Goal: Communication & Community: Share content

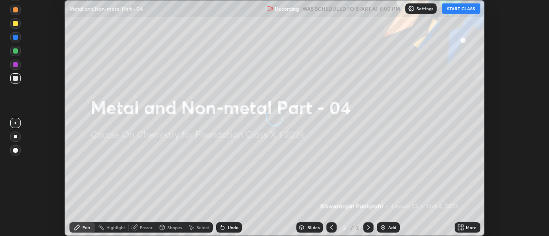
scroll to position [236, 549]
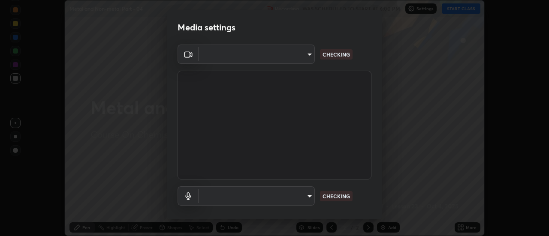
type input "4c72da43d9f8fe59a3f1c51c15ce5ef4700dc23536a29d5760a7834eb8cafeb2"
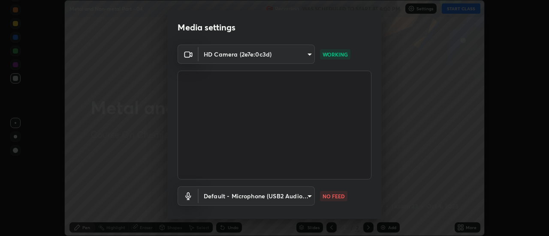
click at [295, 199] on body "Erase all Metal and Non-metal Part - 04 Recording WAS SCHEDULED TO START AT 6:0…" at bounding box center [274, 118] width 549 height 236
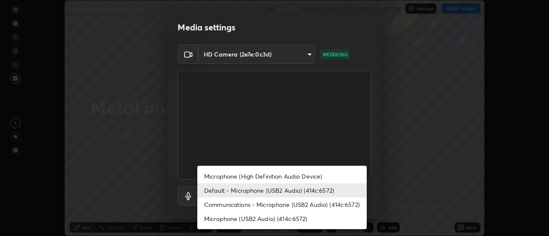
click at [252, 205] on li "Communications - Microphone (USB2 Audio) (414c:6572)" at bounding box center [281, 205] width 169 height 14
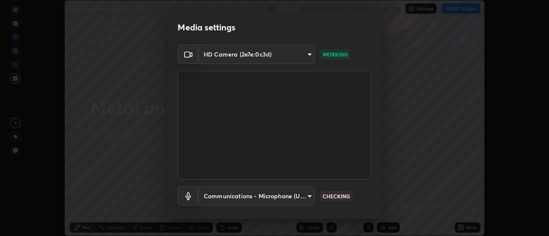
click at [255, 199] on body "Erase all Metal and Non-metal Part - 04 Recording WAS SCHEDULED TO START AT 6:0…" at bounding box center [274, 118] width 549 height 236
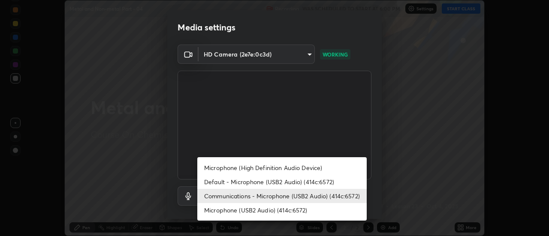
click at [255, 181] on li "Default - Microphone (USB2 Audio) (414c:6572)" at bounding box center [281, 182] width 169 height 14
type input "default"
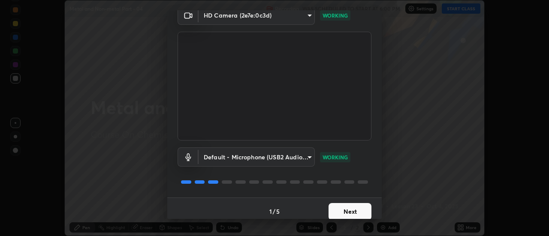
scroll to position [45, 0]
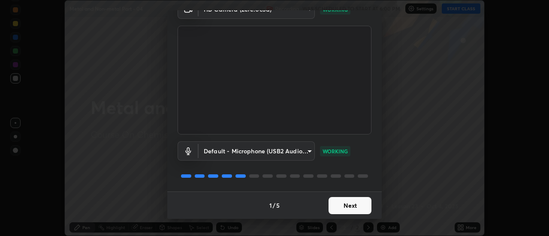
click at [349, 205] on button "Next" at bounding box center [349, 205] width 43 height 17
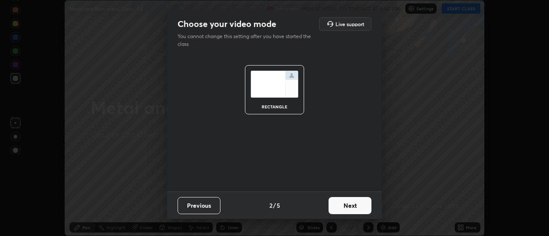
click at [353, 211] on button "Next" at bounding box center [349, 205] width 43 height 17
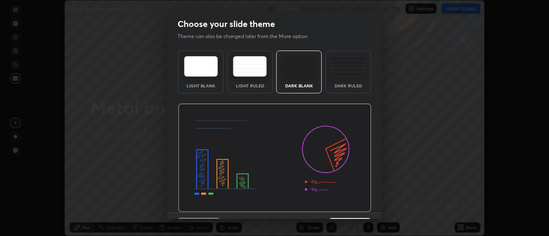
scroll to position [21, 0]
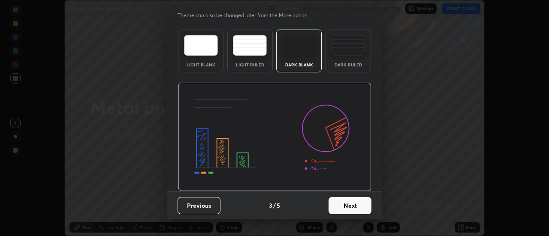
click at [348, 208] on button "Next" at bounding box center [349, 205] width 43 height 17
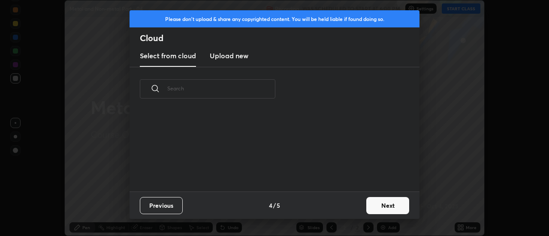
scroll to position [81, 275]
click at [389, 208] on button "Next" at bounding box center [387, 205] width 43 height 17
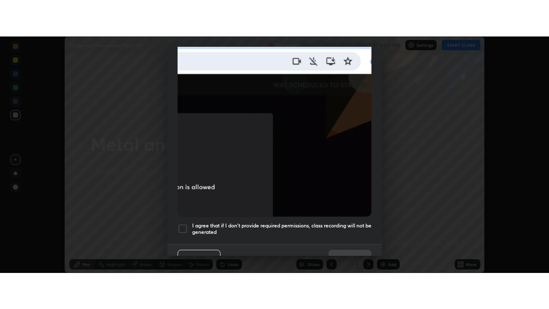
scroll to position [220, 0]
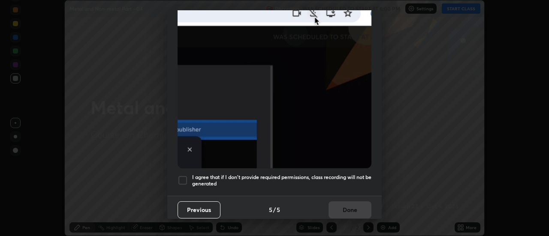
click at [185, 177] on div at bounding box center [183, 180] width 10 height 10
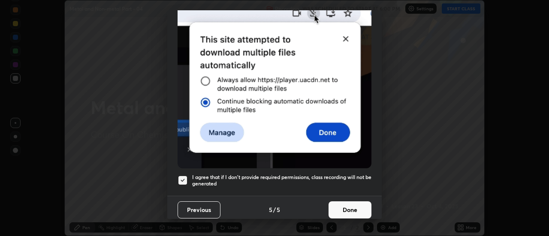
click at [342, 204] on button "Done" at bounding box center [349, 210] width 43 height 17
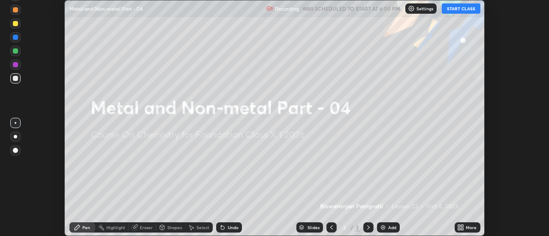
click at [460, 229] on icon at bounding box center [459, 229] width 2 height 2
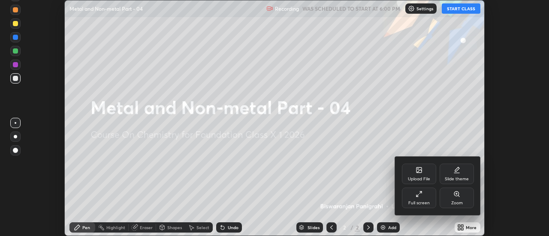
click at [419, 202] on div "Full screen" at bounding box center [418, 203] width 21 height 4
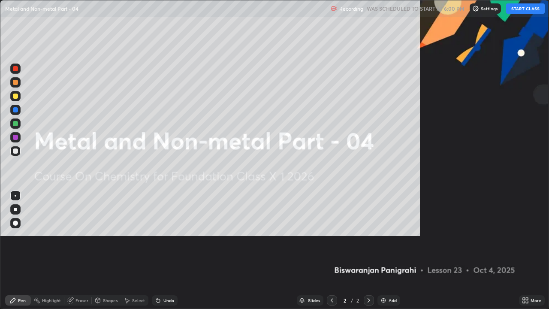
scroll to position [309, 549]
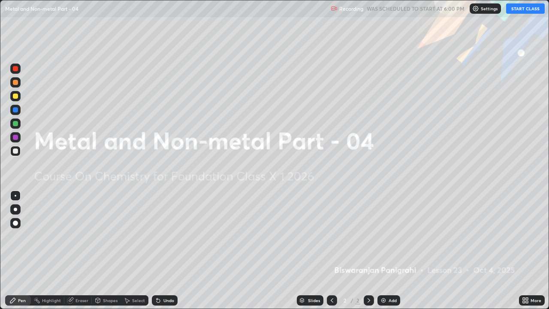
click at [384, 236] on div "Add" at bounding box center [388, 300] width 23 height 10
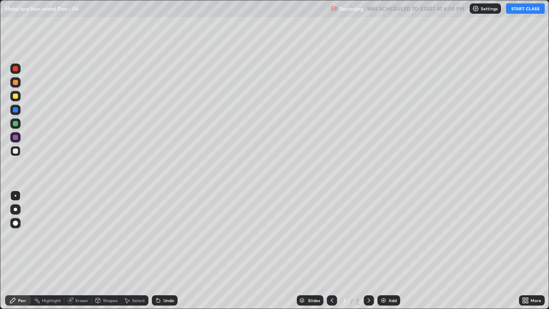
click at [520, 11] on button "START CLASS" at bounding box center [525, 8] width 39 height 10
click at [15, 209] on div at bounding box center [15, 209] width 3 height 3
click at [15, 96] on div at bounding box center [15, 95] width 5 height 5
click at [14, 153] on div at bounding box center [15, 150] width 5 height 5
click at [157, 236] on icon at bounding box center [158, 300] width 3 height 3
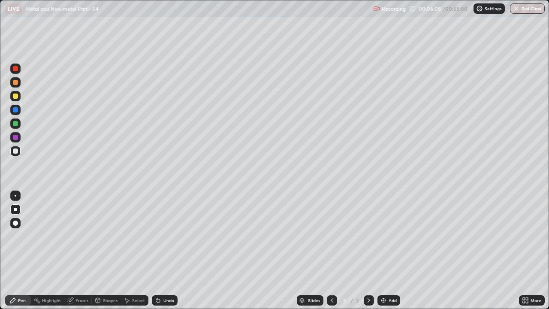
click at [15, 83] on div at bounding box center [15, 82] width 5 height 5
click at [16, 99] on div at bounding box center [15, 96] width 10 height 10
click at [18, 156] on div at bounding box center [15, 151] width 10 height 10
click at [380, 236] on img at bounding box center [383, 300] width 7 height 7
click at [170, 236] on div "Undo" at bounding box center [168, 300] width 11 height 4
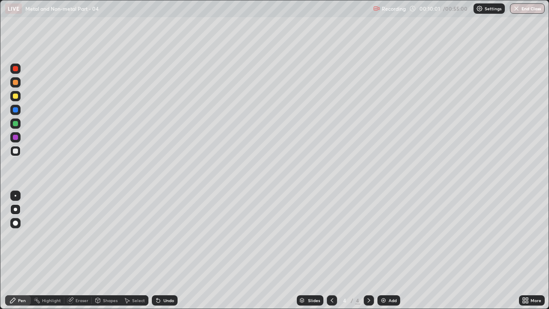
click at [20, 95] on div at bounding box center [15, 96] width 10 height 10
click at [18, 153] on div at bounding box center [15, 151] width 10 height 10
click at [15, 140] on div at bounding box center [15, 137] width 10 height 10
click at [17, 127] on div at bounding box center [15, 123] width 10 height 10
click at [175, 236] on div "Undo" at bounding box center [165, 300] width 26 height 10
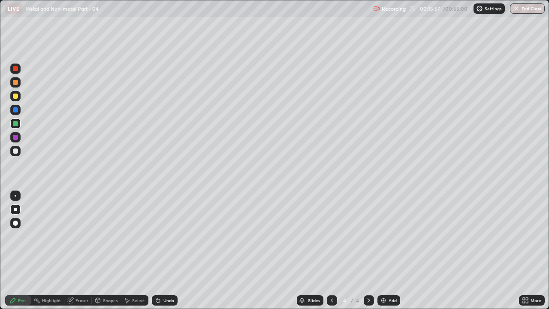
click at [167, 236] on div "Undo" at bounding box center [168, 300] width 11 height 4
click at [385, 236] on img at bounding box center [383, 300] width 7 height 7
click at [16, 96] on div at bounding box center [15, 95] width 5 height 5
click at [165, 236] on div "Undo" at bounding box center [165, 300] width 26 height 10
click at [17, 155] on div at bounding box center [15, 151] width 10 height 10
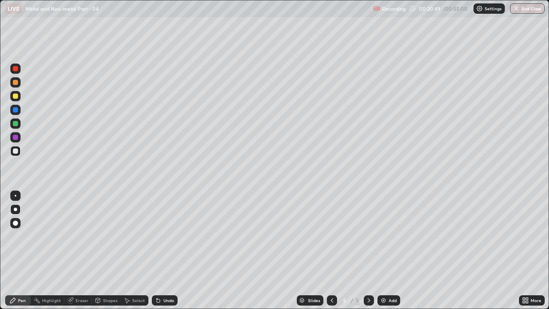
click at [157, 236] on icon at bounding box center [158, 300] width 3 height 3
click at [17, 97] on div at bounding box center [15, 95] width 5 height 5
click at [79, 236] on div "Eraser" at bounding box center [81, 300] width 13 height 4
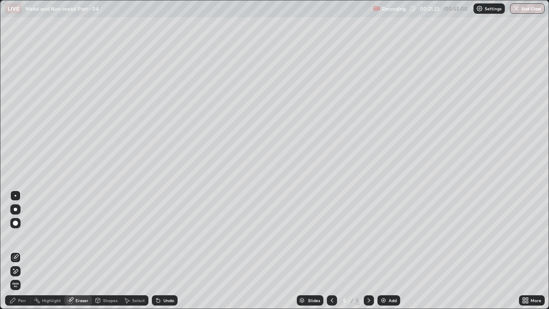
click at [24, 236] on div "Pen" at bounding box center [22, 300] width 8 height 4
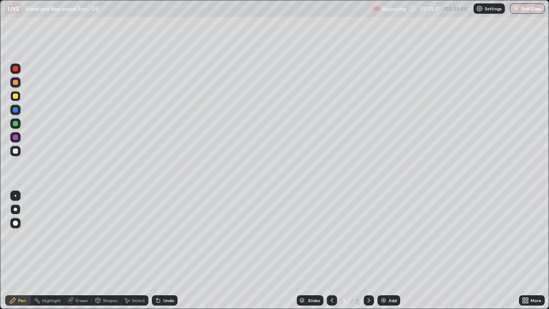
click at [16, 151] on div at bounding box center [15, 150] width 5 height 5
click at [16, 96] on div at bounding box center [15, 95] width 5 height 5
click at [16, 82] on div at bounding box center [15, 82] width 5 height 5
click at [160, 236] on div "Undo" at bounding box center [165, 300] width 26 height 10
click at [161, 236] on div "Undo" at bounding box center [165, 300] width 26 height 10
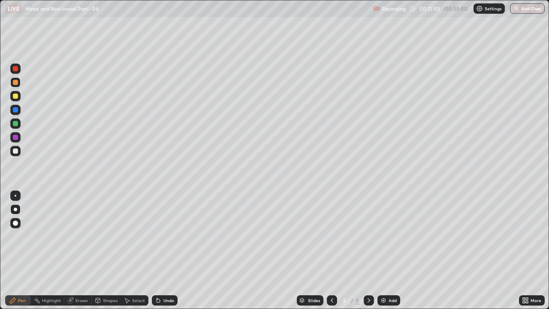
click at [157, 236] on icon at bounding box center [158, 300] width 3 height 3
click at [163, 236] on div "Undo" at bounding box center [168, 300] width 11 height 4
click at [160, 236] on icon at bounding box center [158, 300] width 7 height 7
click at [15, 151] on div at bounding box center [15, 150] width 5 height 5
click at [157, 236] on icon at bounding box center [158, 300] width 3 height 3
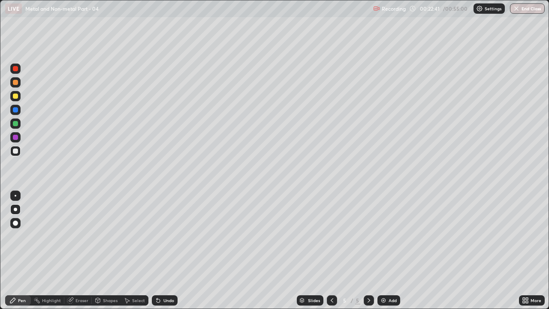
click at [158, 236] on icon at bounding box center [158, 300] width 7 height 7
click at [157, 236] on icon at bounding box center [157, 298] width 1 height 1
click at [16, 141] on div at bounding box center [15, 137] width 10 height 10
click at [157, 236] on icon at bounding box center [158, 300] width 3 height 3
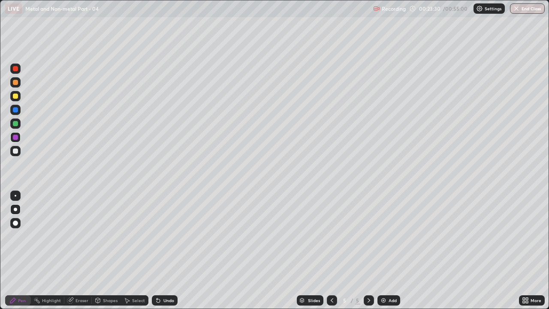
click at [160, 236] on icon at bounding box center [158, 300] width 7 height 7
click at [158, 236] on icon at bounding box center [158, 300] width 3 height 3
click at [157, 236] on icon at bounding box center [158, 300] width 3 height 3
click at [18, 154] on div at bounding box center [15, 151] width 10 height 10
click at [167, 236] on div "Undo" at bounding box center [168, 300] width 11 height 4
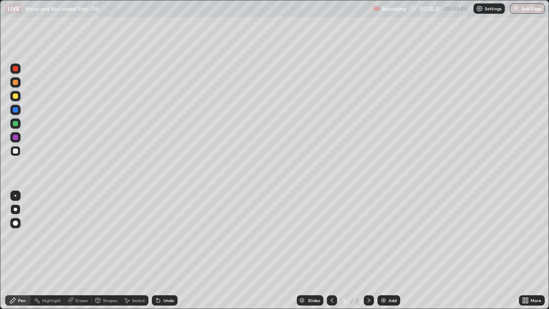
click at [165, 236] on div "Undo" at bounding box center [168, 300] width 11 height 4
click at [162, 236] on div "Undo" at bounding box center [165, 300] width 26 height 10
click at [19, 99] on div at bounding box center [15, 96] width 10 height 10
click at [169, 236] on div "Undo" at bounding box center [168, 300] width 11 height 4
click at [167, 236] on div "Undo" at bounding box center [168, 300] width 11 height 4
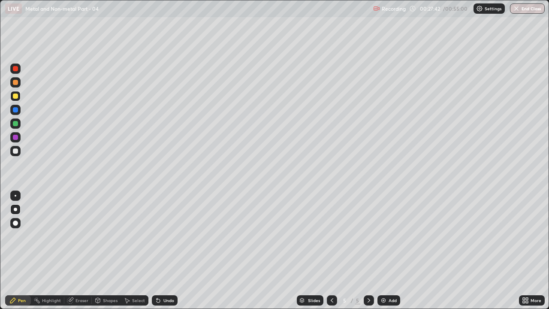
click at [168, 236] on div "Undo" at bounding box center [168, 300] width 11 height 4
click at [16, 151] on div at bounding box center [15, 150] width 5 height 5
click at [168, 236] on div "Undo" at bounding box center [168, 300] width 11 height 4
click at [17, 123] on div at bounding box center [15, 123] width 5 height 5
click at [166, 236] on div "Undo" at bounding box center [168, 300] width 11 height 4
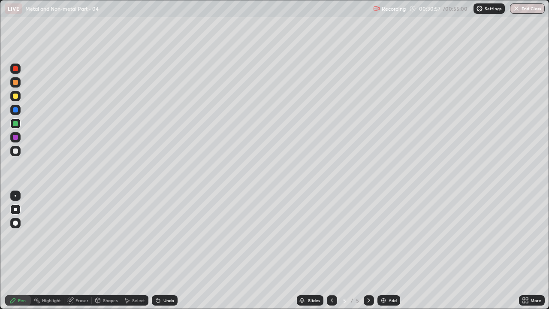
click at [166, 236] on div "Undo" at bounding box center [168, 300] width 11 height 4
click at [167, 236] on div "Undo" at bounding box center [168, 300] width 11 height 4
click at [166, 236] on div "Undo" at bounding box center [168, 300] width 11 height 4
click at [19, 153] on div at bounding box center [15, 151] width 10 height 10
click at [15, 97] on div at bounding box center [15, 95] width 5 height 5
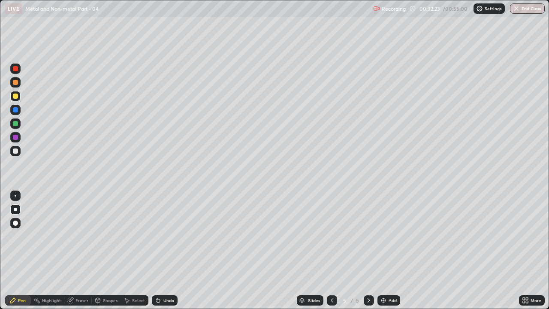
click at [412, 236] on div "Slides 5 / 5 Add" at bounding box center [348, 300] width 341 height 17
click at [521, 236] on div "More" at bounding box center [532, 300] width 26 height 17
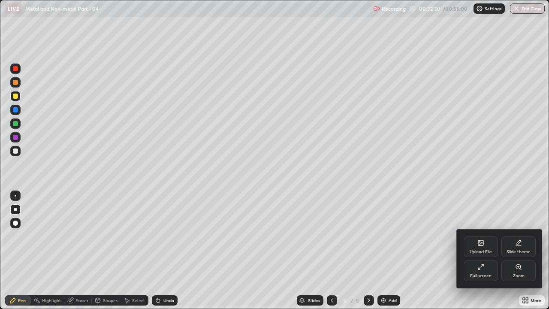
click at [501, 236] on div at bounding box center [274, 154] width 549 height 309
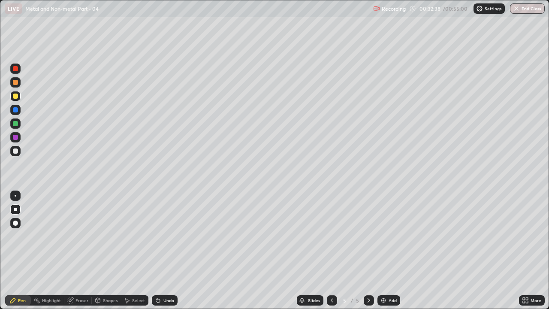
click at [520, 236] on div "More" at bounding box center [532, 300] width 26 height 17
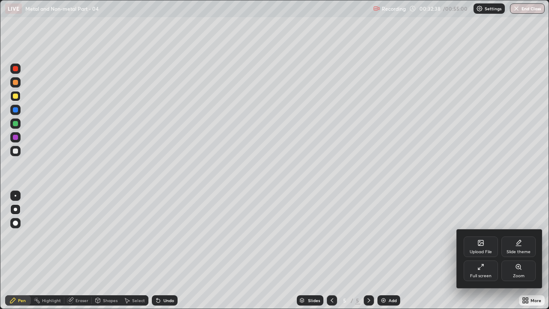
click at [518, 236] on div at bounding box center [274, 154] width 549 height 309
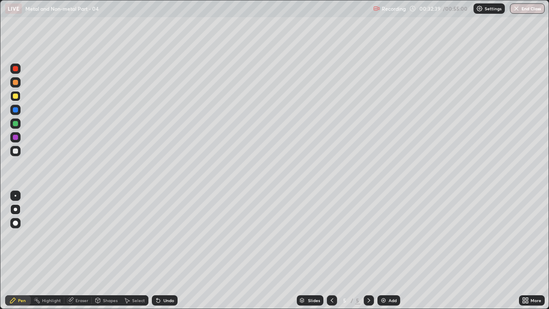
click at [520, 236] on div "More" at bounding box center [532, 300] width 26 height 17
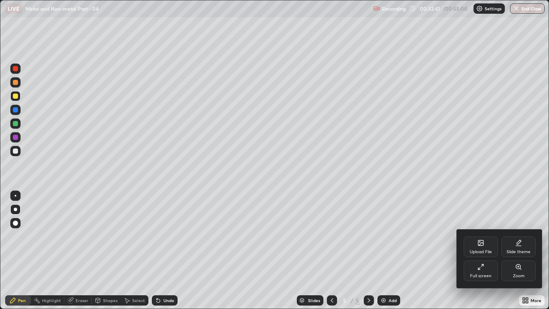
click at [491, 236] on div at bounding box center [274, 154] width 549 height 309
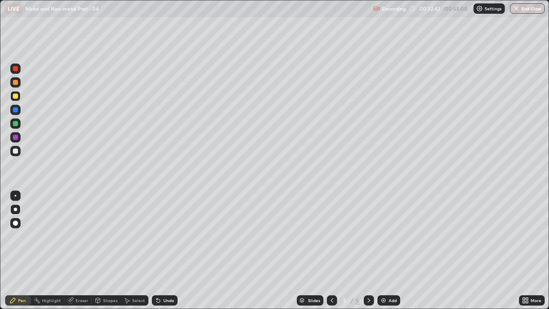
click at [76, 236] on div "Eraser" at bounding box center [81, 300] width 13 height 4
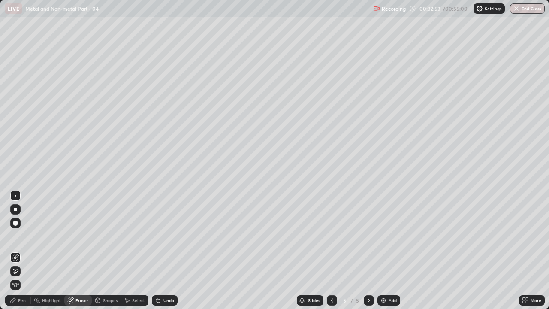
click at [24, 236] on div "Pen" at bounding box center [22, 300] width 8 height 4
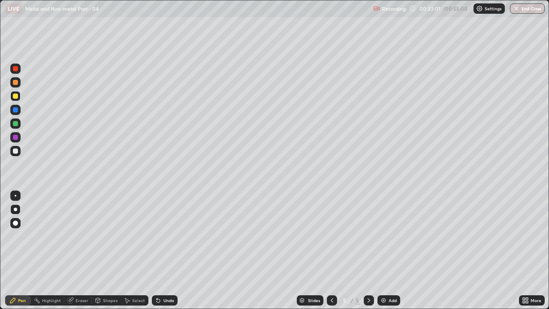
click at [519, 236] on div "More" at bounding box center [532, 300] width 26 height 17
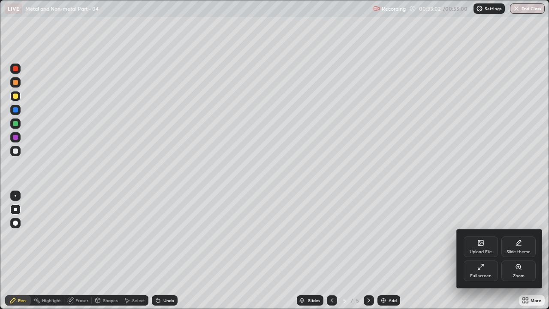
click at [514, 236] on div at bounding box center [274, 154] width 549 height 309
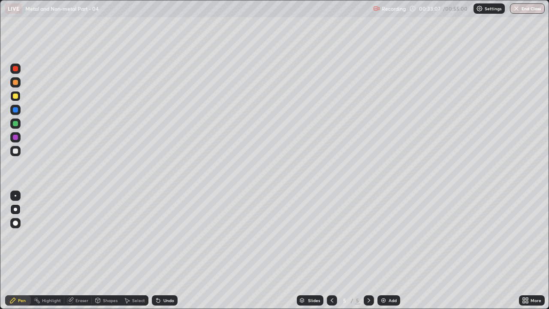
click at [512, 236] on div "Slides 5 / 5 Add" at bounding box center [348, 300] width 341 height 17
click at [169, 236] on div "Undo" at bounding box center [168, 300] width 11 height 4
click at [168, 236] on div "Undo" at bounding box center [165, 300] width 26 height 10
click at [475, 236] on div "Slides 5 / 5 Add" at bounding box center [348, 300] width 341 height 17
click at [476, 236] on div "Slides 5 / 5 Add" at bounding box center [348, 300] width 341 height 17
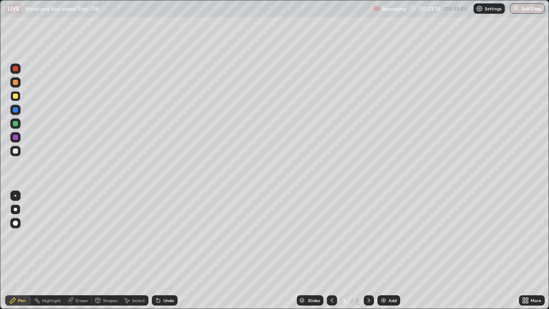
click at [476, 236] on div "Slides 5 / 5 Add" at bounding box center [348, 300] width 341 height 17
click at [491, 236] on div "Slides 5 / 5 Add" at bounding box center [348, 300] width 341 height 17
click at [492, 236] on div "Slides 5 / 5 Add" at bounding box center [348, 300] width 341 height 17
click at [161, 236] on div "Undo" at bounding box center [165, 300] width 26 height 10
click at [163, 236] on div "Undo" at bounding box center [168, 300] width 11 height 4
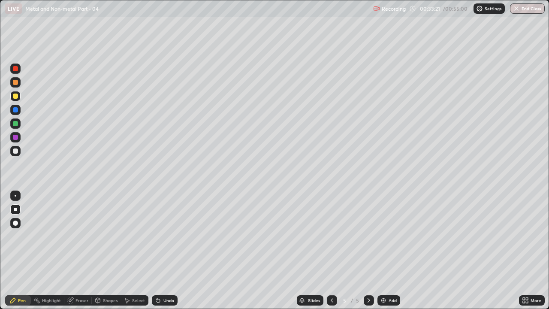
click at [163, 236] on div "Undo" at bounding box center [168, 300] width 11 height 4
click at [162, 236] on div "Undo" at bounding box center [165, 300] width 26 height 10
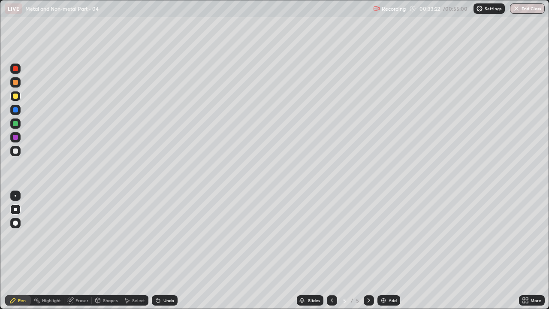
click at [165, 236] on div "Undo" at bounding box center [165, 300] width 26 height 10
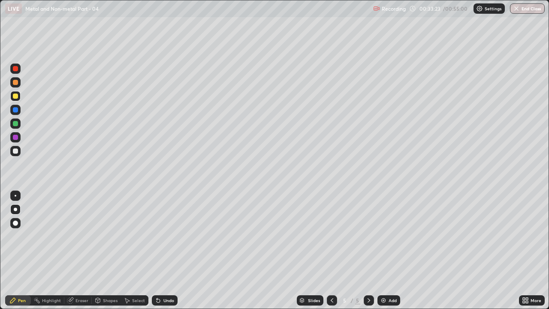
click at [165, 236] on div "Undo" at bounding box center [165, 300] width 26 height 10
click at [166, 236] on div "Undo" at bounding box center [165, 300] width 26 height 10
click at [384, 236] on div "Add" at bounding box center [388, 300] width 23 height 10
click at [330, 236] on icon at bounding box center [331, 300] width 7 height 7
click at [380, 236] on img at bounding box center [383, 300] width 7 height 7
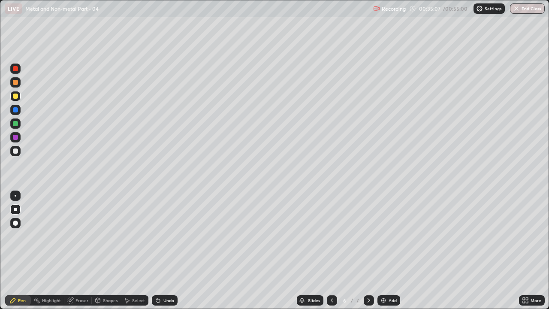
click at [18, 155] on div at bounding box center [15, 151] width 10 height 10
click at [16, 137] on div at bounding box center [15, 137] width 5 height 5
click at [81, 236] on div "Eraser" at bounding box center [81, 300] width 13 height 4
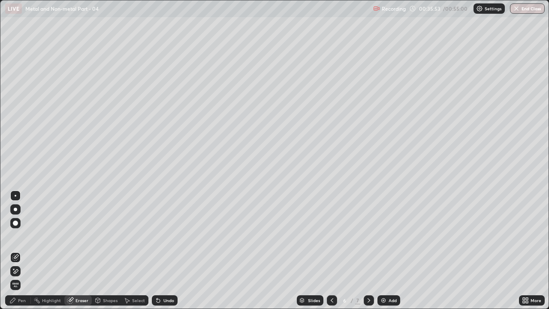
click at [23, 236] on div "Pen" at bounding box center [22, 300] width 8 height 4
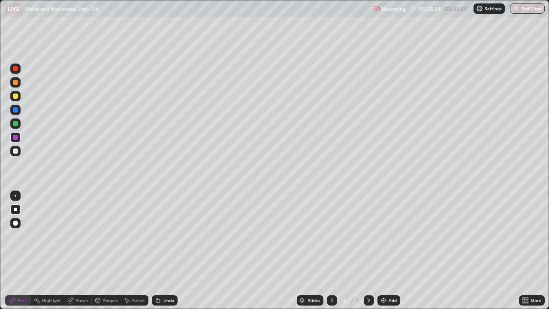
click at [18, 154] on div at bounding box center [15, 151] width 10 height 10
click at [16, 96] on div at bounding box center [15, 95] width 5 height 5
click at [15, 83] on div at bounding box center [15, 82] width 5 height 5
click at [17, 126] on div at bounding box center [15, 123] width 5 height 5
click at [74, 236] on div "Eraser" at bounding box center [77, 300] width 27 height 10
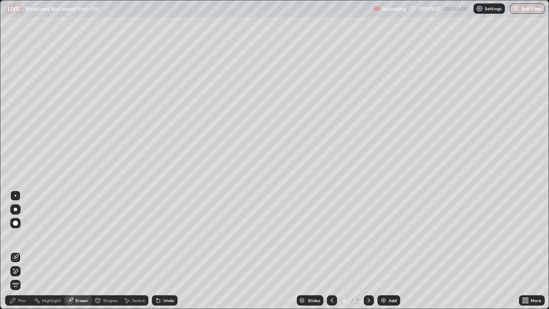
click at [20, 236] on div "Pen" at bounding box center [22, 300] width 8 height 4
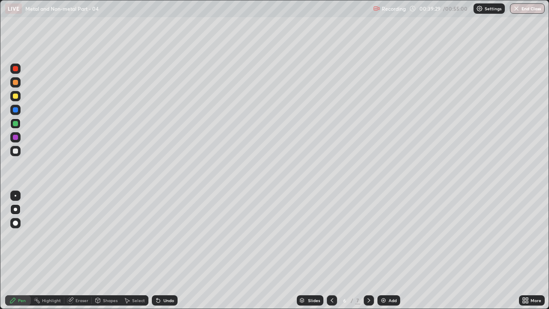
click at [44, 236] on div "Highlight" at bounding box center [47, 300] width 33 height 10
click at [77, 236] on div "Eraser" at bounding box center [77, 300] width 27 height 10
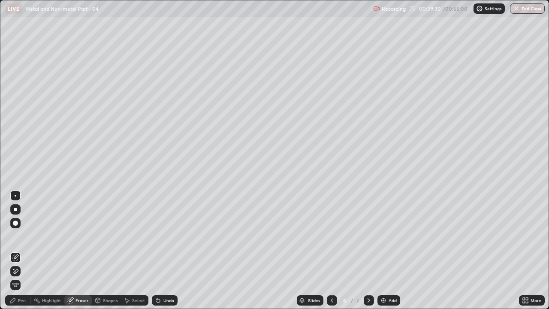
click at [15, 236] on icon at bounding box center [16, 271] width 5 height 4
click at [18, 236] on div "Pen" at bounding box center [22, 300] width 8 height 4
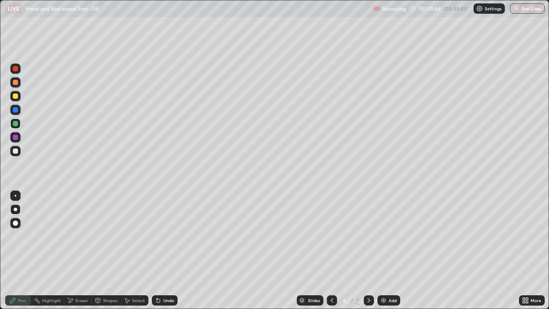
click at [80, 236] on div "Eraser" at bounding box center [81, 300] width 13 height 4
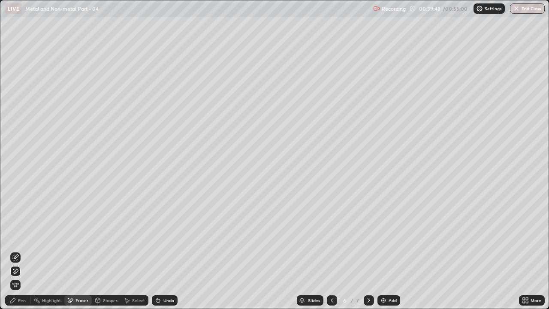
click at [26, 236] on div "Pen" at bounding box center [18, 300] width 26 height 10
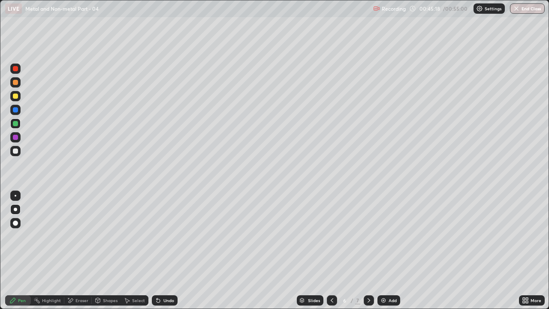
click at [531, 8] on button "End Class" at bounding box center [527, 8] width 35 height 10
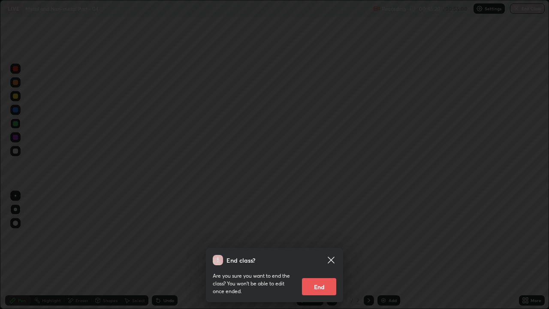
click at [318, 236] on button "End" at bounding box center [319, 286] width 34 height 17
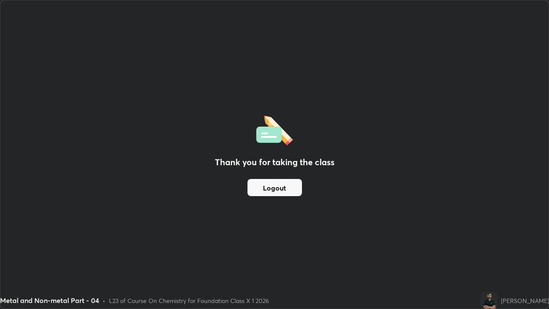
click at [276, 184] on button "Logout" at bounding box center [274, 187] width 54 height 17
click at [274, 185] on button "Logout" at bounding box center [274, 187] width 54 height 17
click at [280, 188] on button "Logout" at bounding box center [274, 187] width 54 height 17
click at [280, 185] on button "Logout" at bounding box center [274, 187] width 54 height 17
